Goal: Information Seeking & Learning: Check status

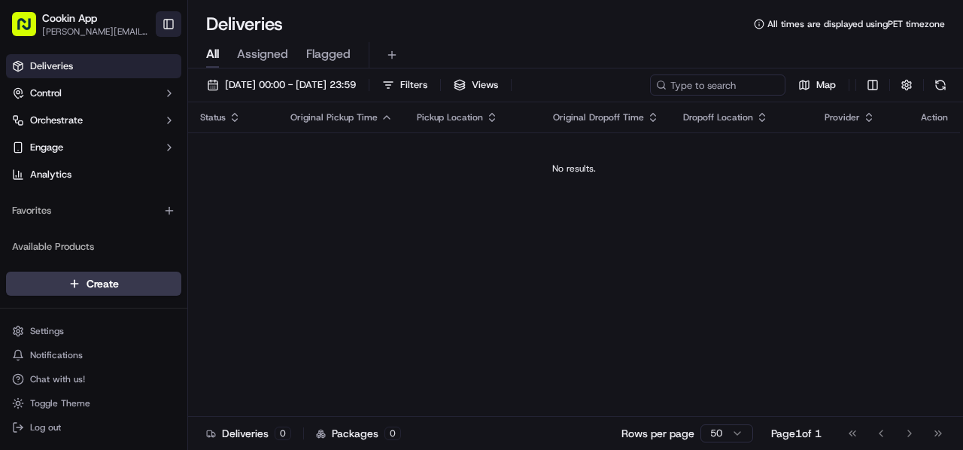
click at [157, 19] on button "Toggle Sidebar" at bounding box center [169, 24] width 26 height 26
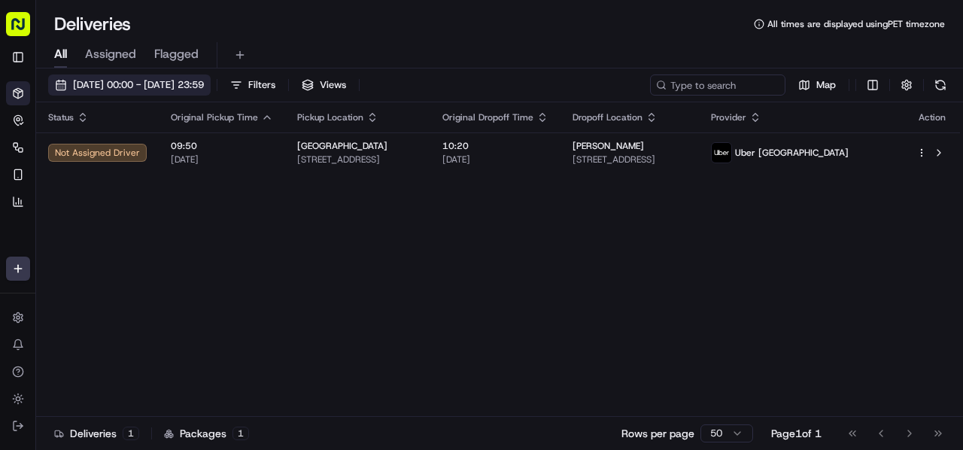
click at [125, 88] on span "[DATE] 00:00 - [DATE] 23:59" at bounding box center [138, 85] width 131 height 14
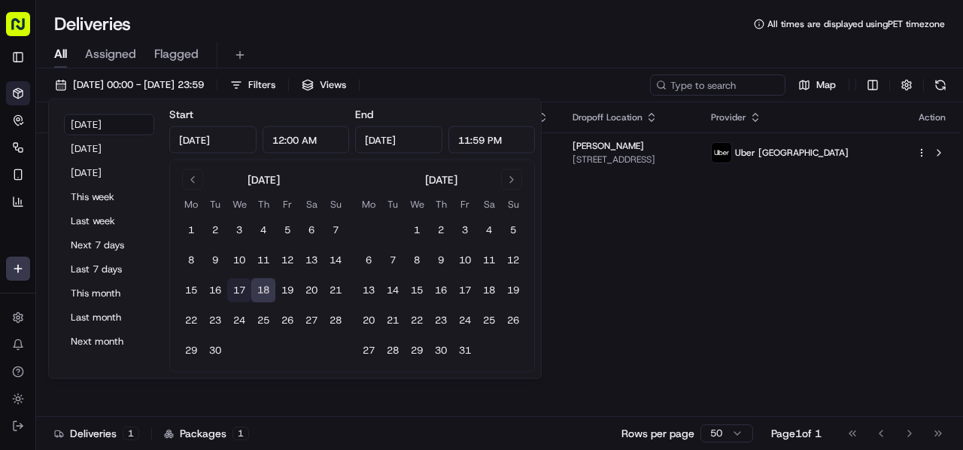
click at [240, 290] on button "17" at bounding box center [239, 290] width 24 height 24
type input "[DATE]"
click at [240, 290] on button "17" at bounding box center [239, 290] width 24 height 24
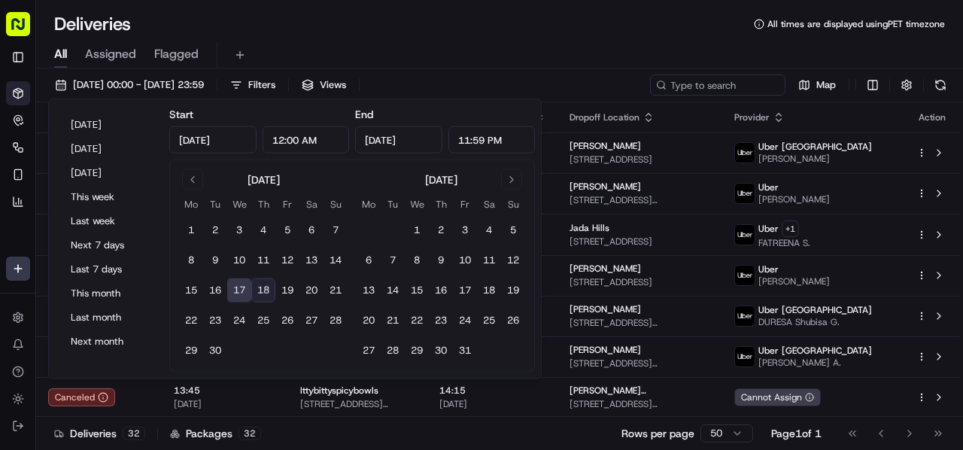
click at [435, 30] on div "Deliveries All times are displayed using PET timezone" at bounding box center [499, 24] width 927 height 24
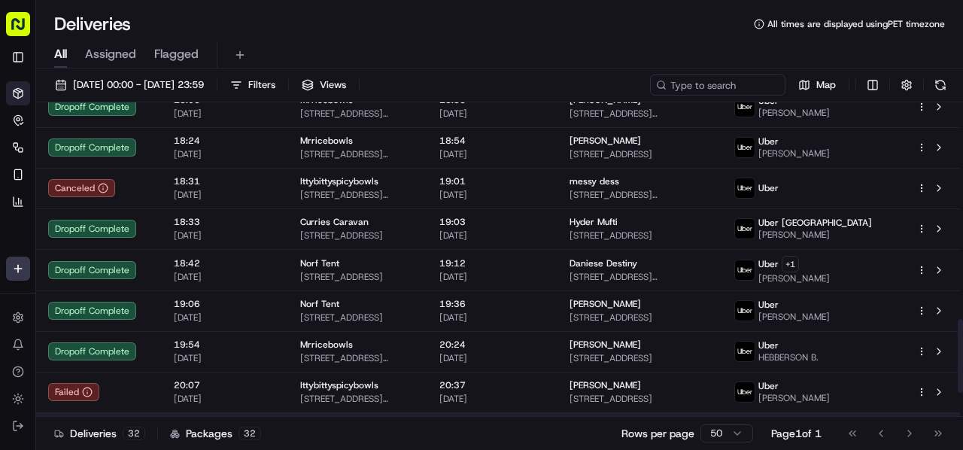
scroll to position [1023, 0]
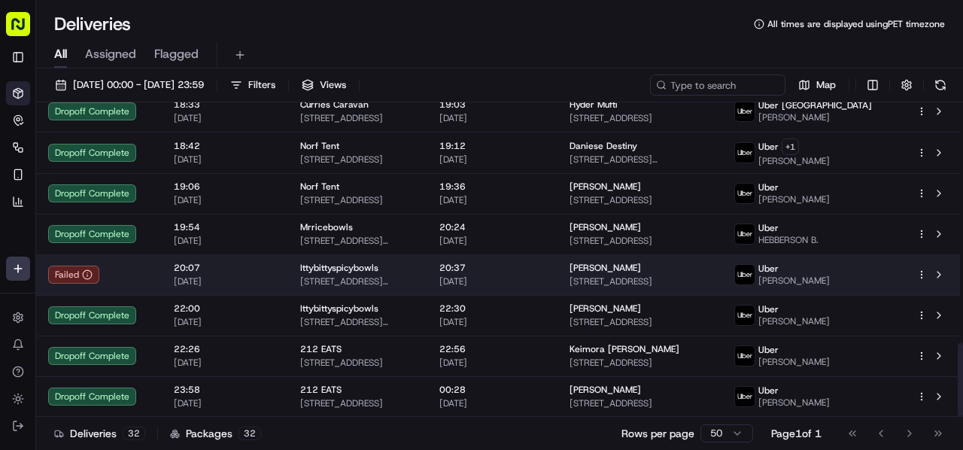
click at [607, 273] on span "[PERSON_NAME]" at bounding box center [605, 268] width 71 height 12
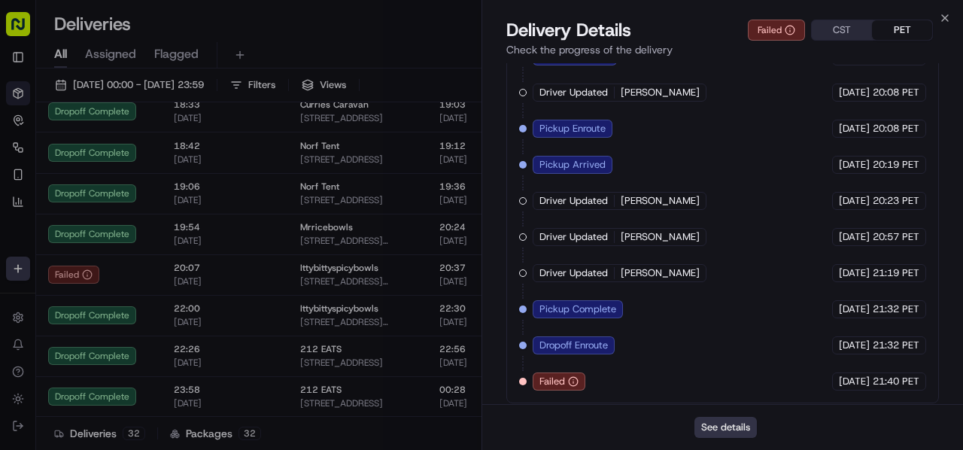
scroll to position [173, 0]
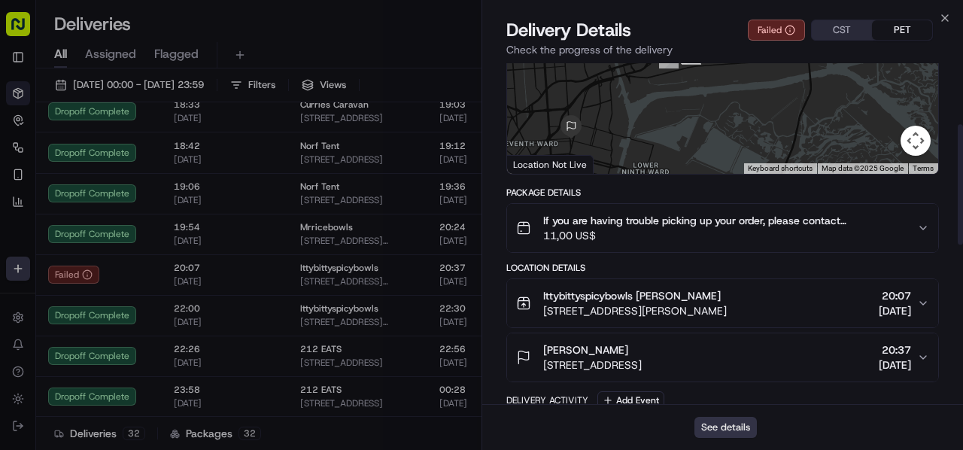
click at [737, 425] on button "See details" at bounding box center [726, 427] width 62 height 21
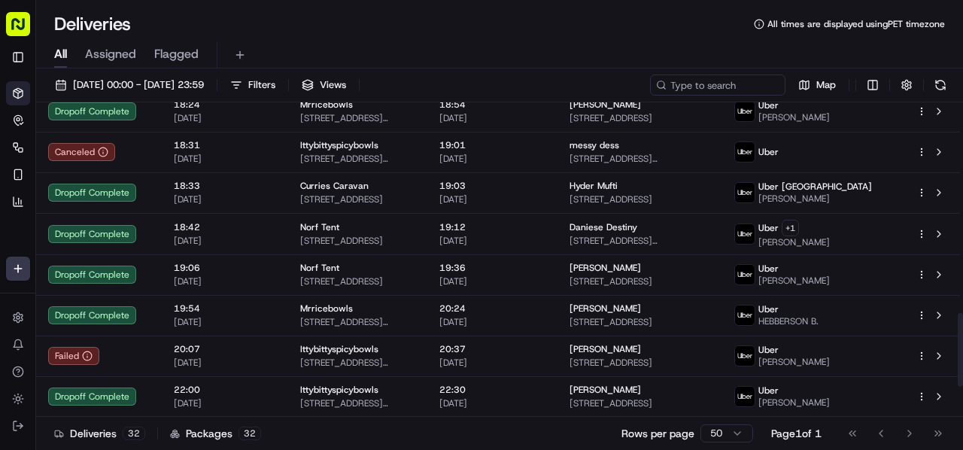
scroll to position [948, 0]
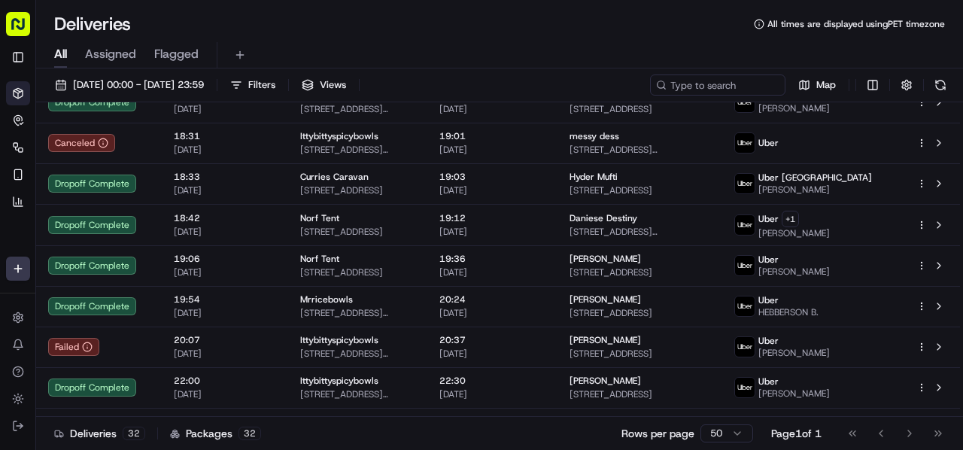
click at [430, 43] on div "All Assigned Flagged" at bounding box center [499, 55] width 927 height 26
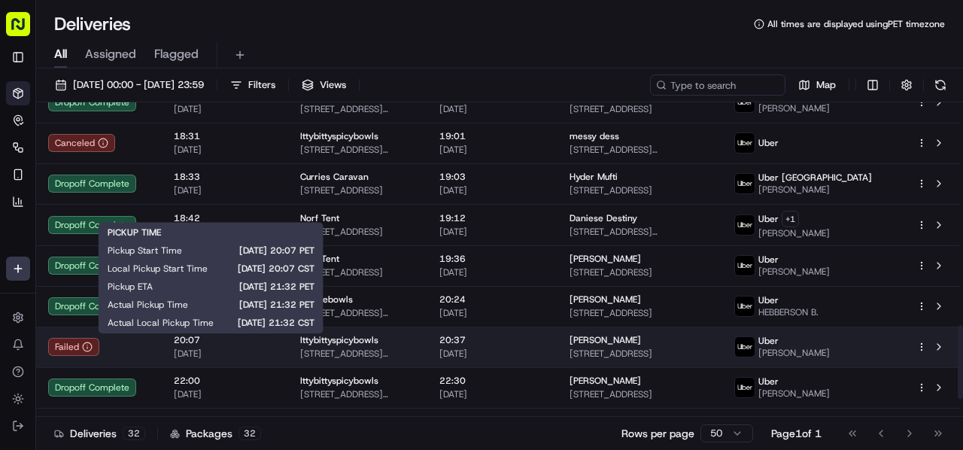
click at [199, 354] on span "[DATE]" at bounding box center [225, 354] width 102 height 12
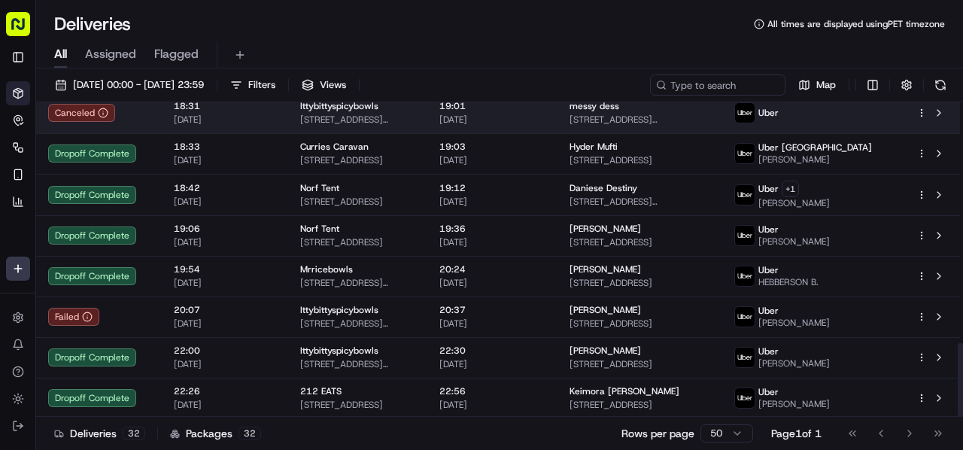
scroll to position [1023, 0]
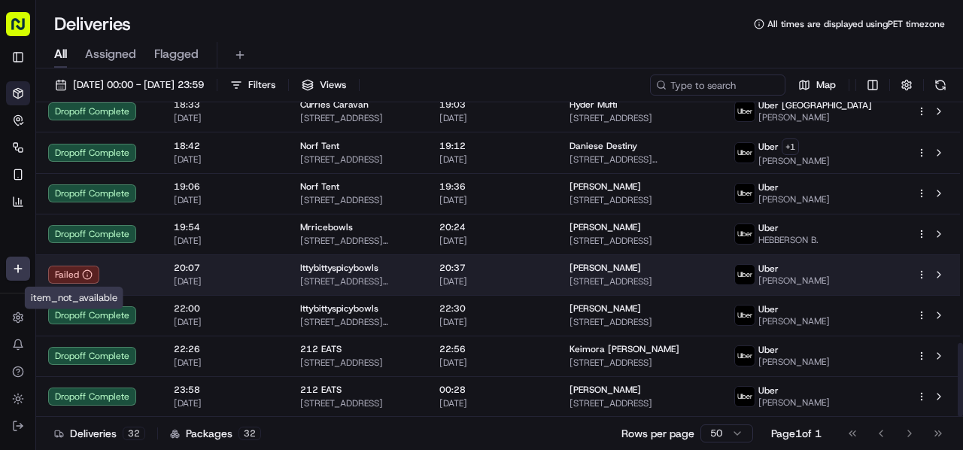
click at [84, 276] on icon at bounding box center [87, 274] width 11 height 11
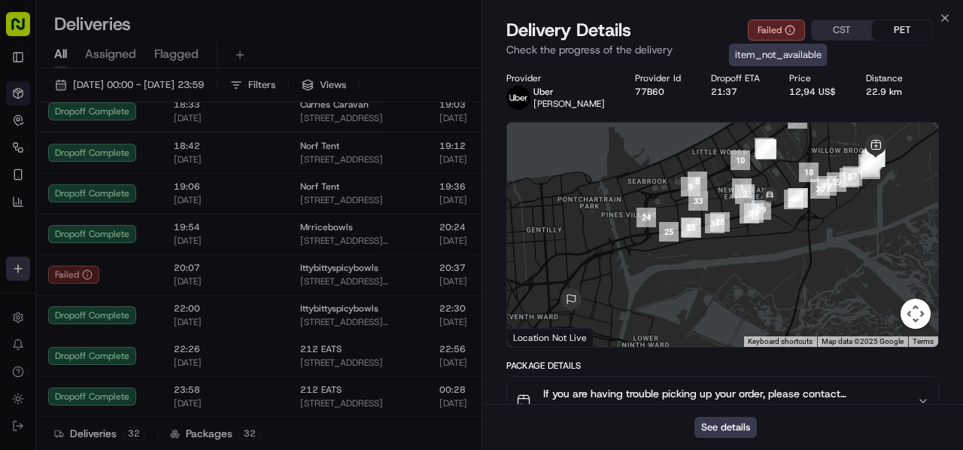
click at [786, 30] on icon at bounding box center [790, 30] width 11 height 11
click at [790, 31] on icon at bounding box center [790, 31] width 0 height 2
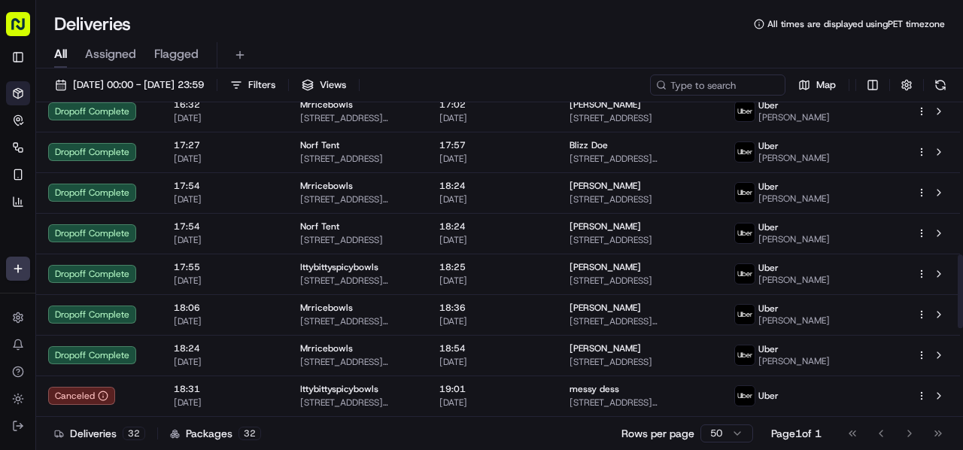
scroll to position [647, 0]
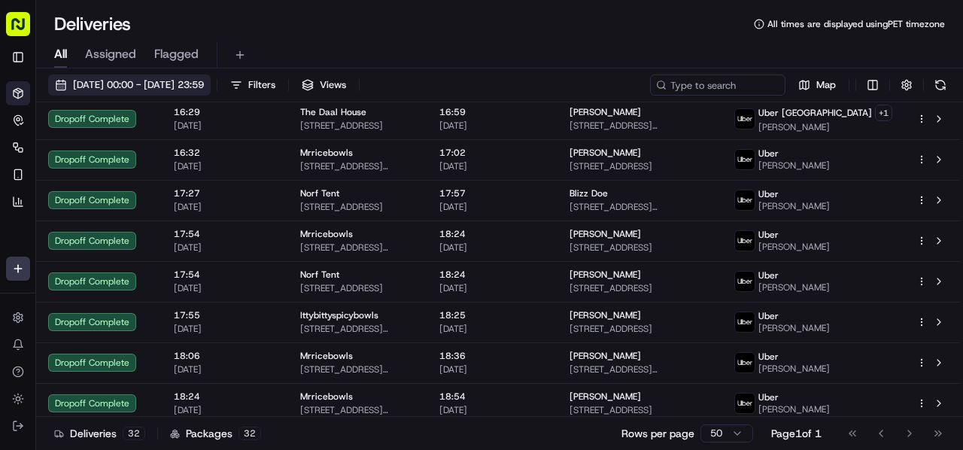
click at [123, 84] on span "[DATE] 00:00 - [DATE] 23:59" at bounding box center [138, 85] width 131 height 14
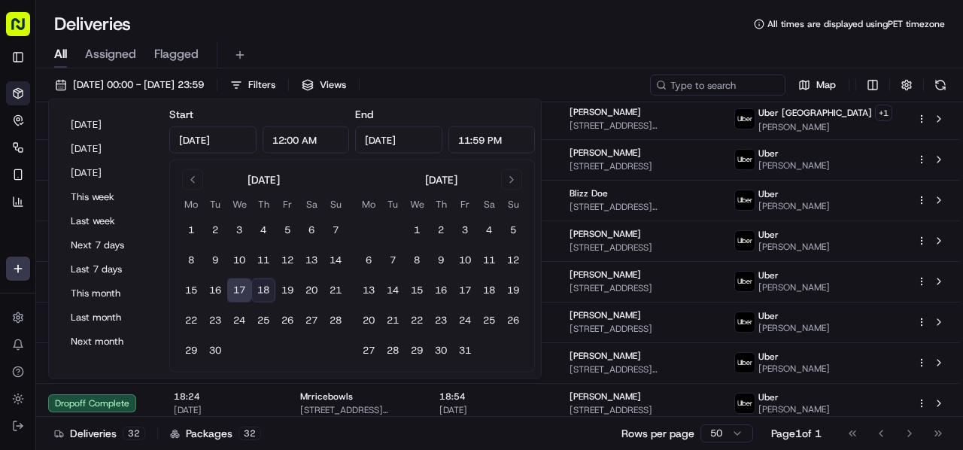
click at [265, 289] on button "18" at bounding box center [263, 290] width 24 height 24
type input "[DATE]"
click at [266, 289] on button "18" at bounding box center [263, 290] width 24 height 24
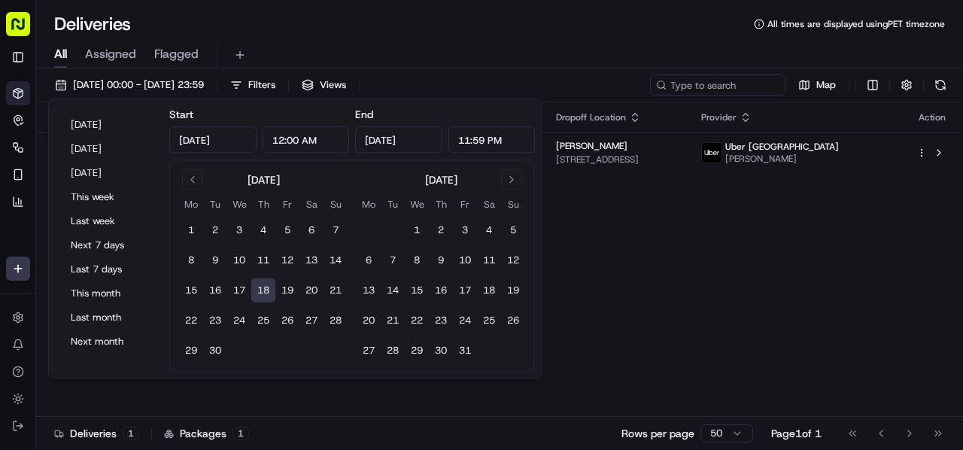
click at [339, 38] on div "All Assigned Flagged" at bounding box center [499, 52] width 927 height 32
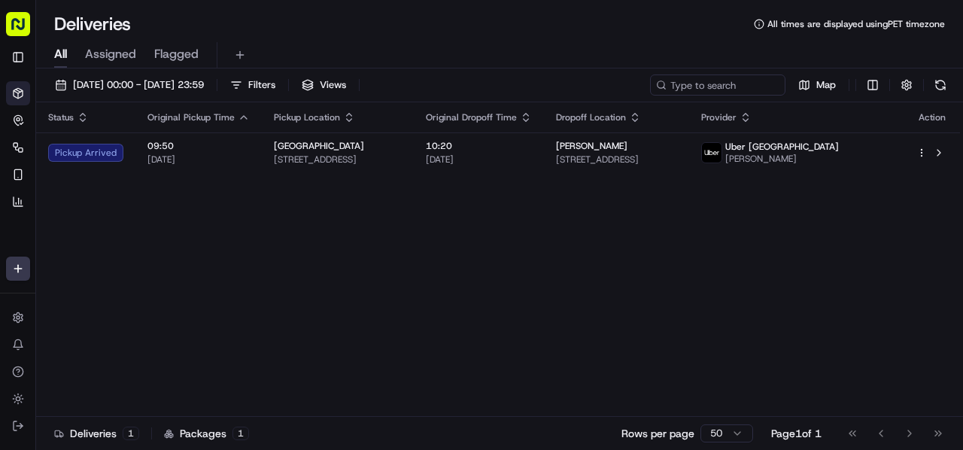
click at [359, 127] on th "Pickup Location" at bounding box center [338, 117] width 152 height 30
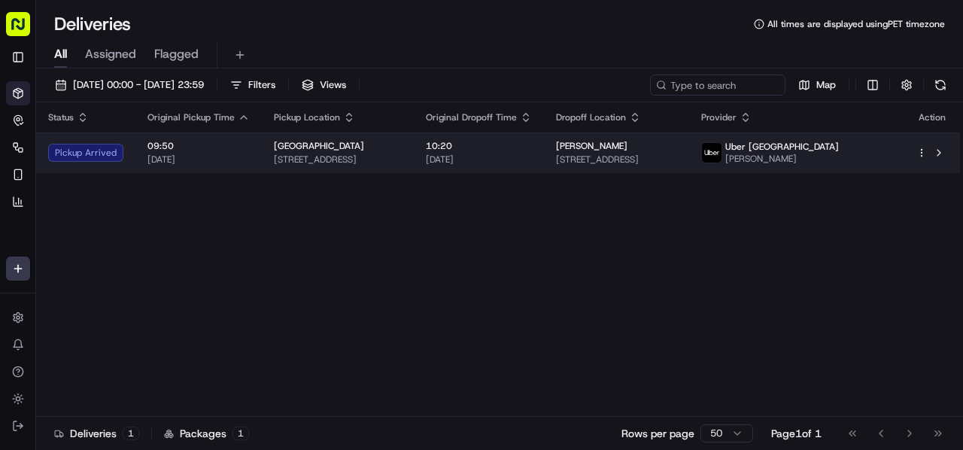
click at [363, 144] on div "[GEOGRAPHIC_DATA]" at bounding box center [338, 146] width 128 height 12
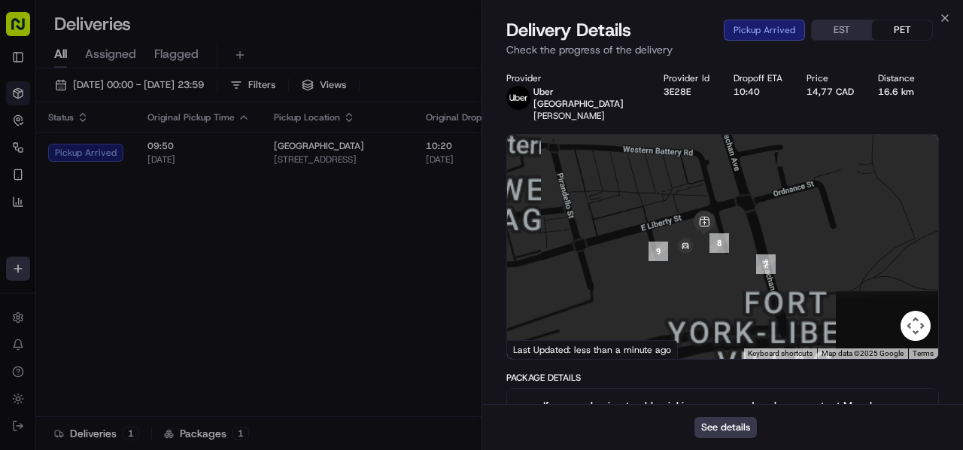
drag, startPoint x: 694, startPoint y: 308, endPoint x: 785, endPoint y: 152, distance: 180.4
click at [785, 152] on div at bounding box center [722, 247] width 431 height 224
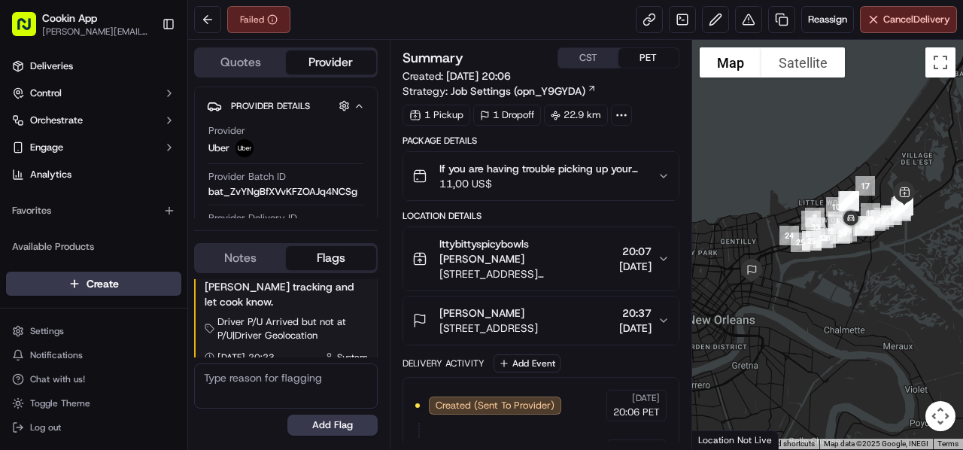
click at [620, 117] on icon at bounding box center [622, 115] width 14 height 14
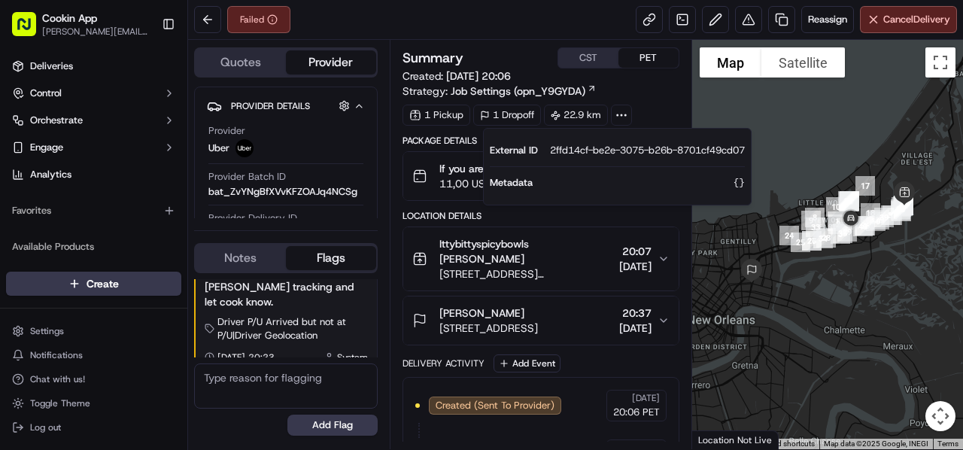
click at [620, 117] on icon at bounding box center [622, 115] width 14 height 14
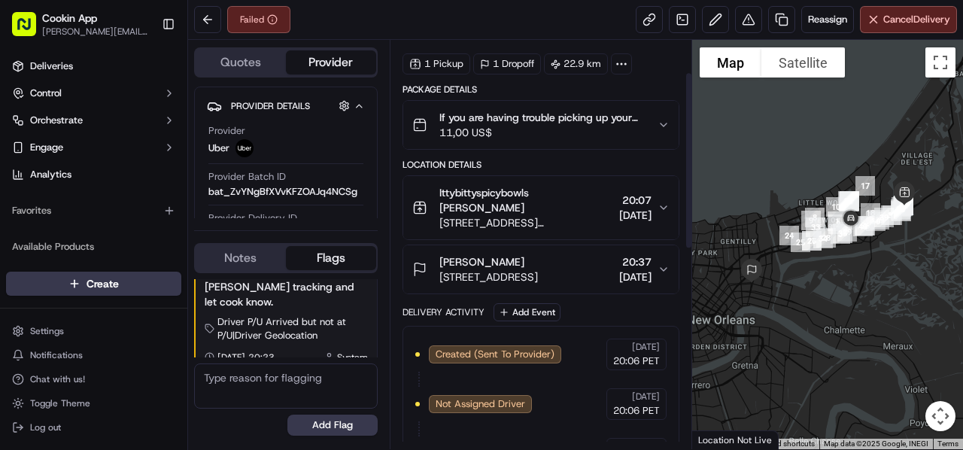
scroll to position [75, 0]
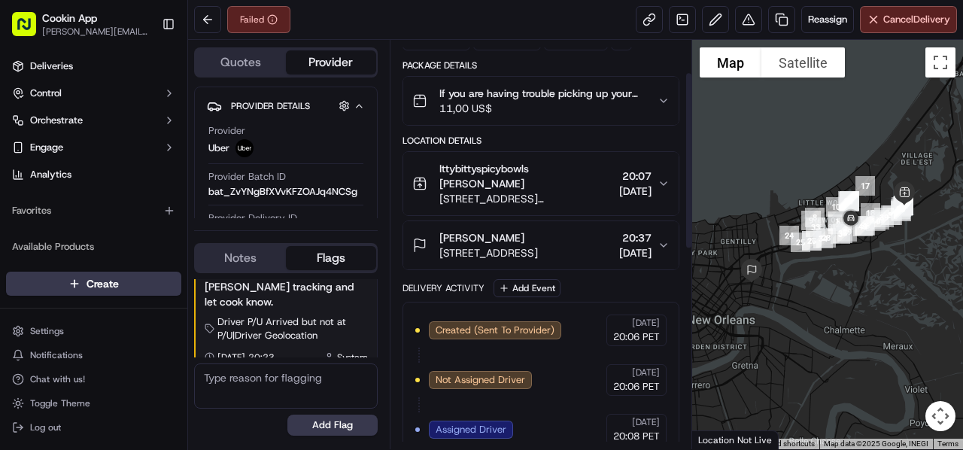
click at [585, 217] on div "Location Details Ittybittyspicybowls Jamaura Arnold 14722 Peltier Dr, New Orlea…" at bounding box center [541, 202] width 277 height 135
click at [619, 230] on span "20:37" at bounding box center [635, 237] width 32 height 15
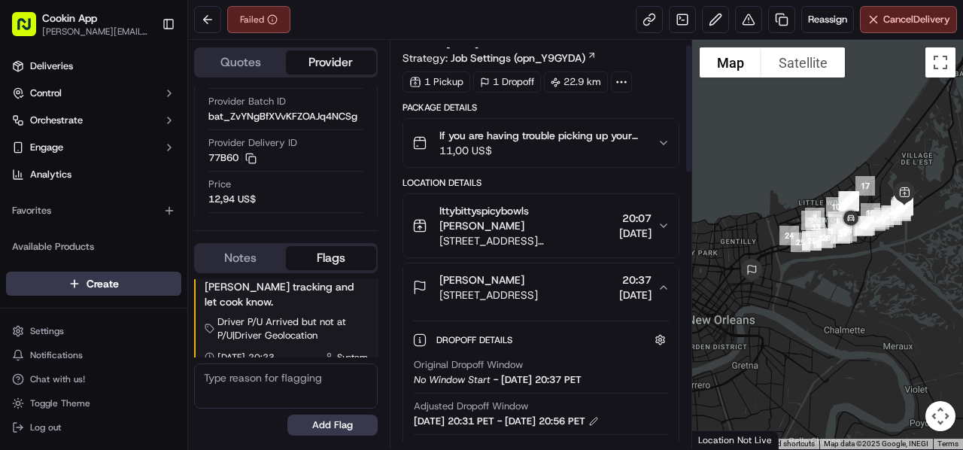
scroll to position [0, 0]
